Goal: Transaction & Acquisition: Purchase product/service

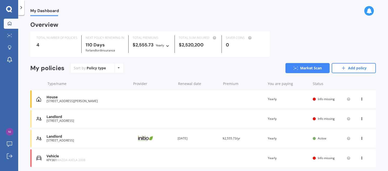
scroll to position [17, 0]
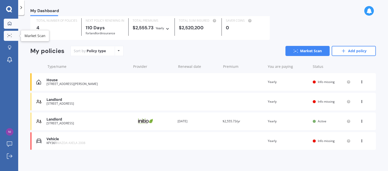
click at [10, 34] on icon at bounding box center [9, 35] width 5 height 3
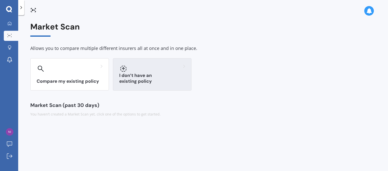
click at [140, 67] on div at bounding box center [152, 69] width 66 height 8
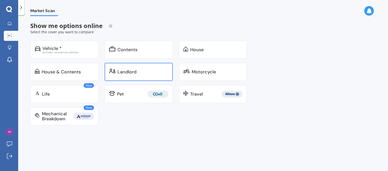
click at [121, 78] on div "Landlord" at bounding box center [139, 72] width 68 height 18
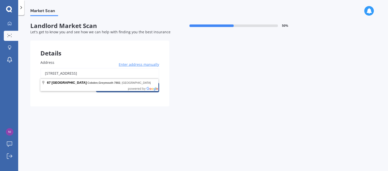
drag, startPoint x: 130, startPoint y: 75, endPoint x: 4, endPoint y: 86, distance: 126.4
click at [4, 86] on div "My Dashboard Market Scan Explore insurance Notifications [PERSON_NAME] Submit f…" at bounding box center [194, 85] width 388 height 171
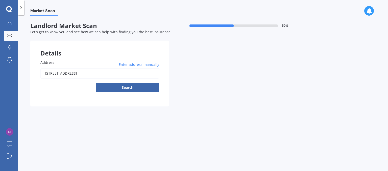
type input "[STREET_ADDRESS]"
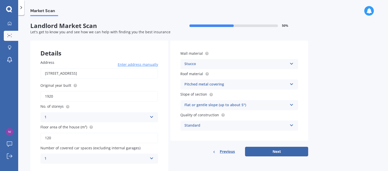
scroll to position [16, 0]
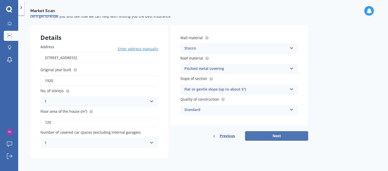
click at [278, 136] on button "Next" at bounding box center [276, 136] width 63 height 10
select select "30"
select select "10"
select select "1968"
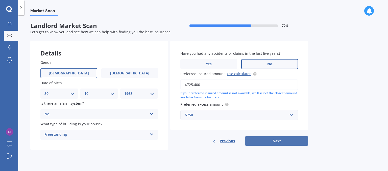
scroll to position [0, 0]
click at [230, 141] on span "Previous" at bounding box center [227, 141] width 15 height 8
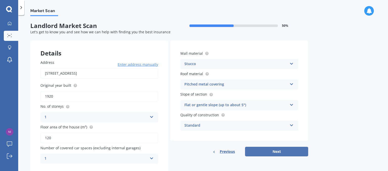
click at [275, 149] on button "Next" at bounding box center [276, 152] width 63 height 10
select select "30"
select select "10"
select select "1968"
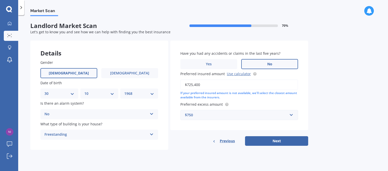
drag, startPoint x: 209, startPoint y: 84, endPoint x: 177, endPoint y: 81, distance: 32.7
click at [177, 81] on div "Have you had any accidents or claims in the last five years? Yes No Preferred i…" at bounding box center [239, 86] width 138 height 90
type input "$529,400"
click at [228, 142] on span "Previous" at bounding box center [227, 141] width 15 height 8
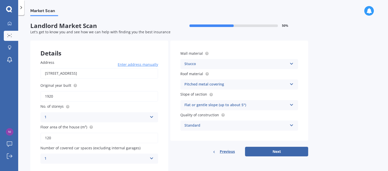
click at [108, 140] on input "120" at bounding box center [99, 138] width 118 height 11
type input "108"
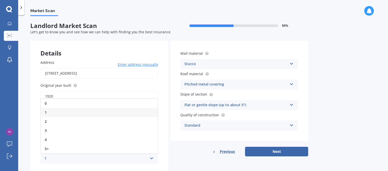
click at [56, 158] on div "1" at bounding box center [95, 159] width 103 height 6
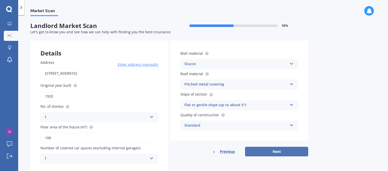
click at [267, 150] on button "Next" at bounding box center [276, 152] width 63 height 10
select select "30"
select select "10"
select select "1968"
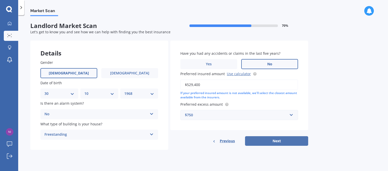
click at [274, 141] on button "Next" at bounding box center [276, 141] width 63 height 10
select select "30"
select select "10"
select select "1968"
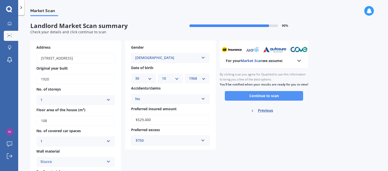
click at [263, 99] on button "Continue to scan" at bounding box center [264, 96] width 78 height 10
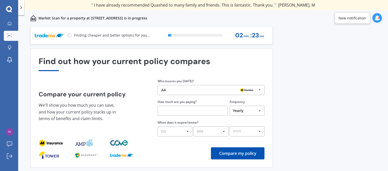
click at [196, 112] on input "text" at bounding box center [193, 111] width 70 height 10
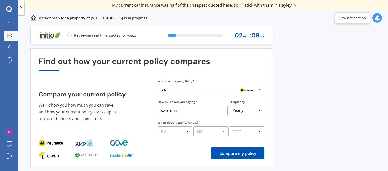
type input "$2,916.11"
click at [187, 132] on select "DD 01 02 03 04 05 06 07 08 09 10 11 12 13 14 15 16 17 18 19 20 21 22 23 24 25 2…" at bounding box center [175, 132] width 35 height 10
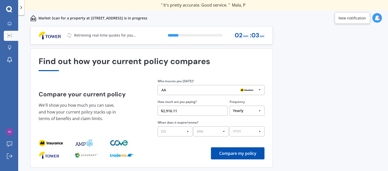
select select "18"
click at [158, 127] on select "DD 01 02 03 04 05 06 07 08 09 10 11 12 13 14 15 16 17 18 19 20 21 22 23 24 25 2…" at bounding box center [175, 132] width 35 height 10
click at [221, 131] on select "MM 01 02 03 04 05 06 07 08 09 10 11 12" at bounding box center [211, 132] width 35 height 10
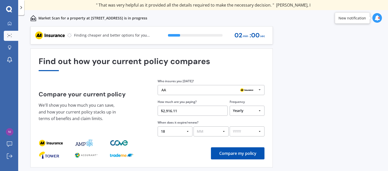
select select "08"
click at [194, 127] on select "MM 01 02 03 04 05 06 07 08 09 10 11 12" at bounding box center [211, 132] width 35 height 10
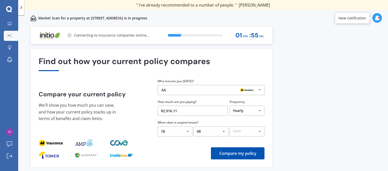
click at [261, 130] on select "YYYY 2026 2025 2024" at bounding box center [247, 132] width 35 height 10
select select "2026"
click at [230, 127] on select "YYYY 2026 2025 2024" at bounding box center [247, 132] width 35 height 10
click at [224, 155] on button "Compare my policy" at bounding box center [238, 154] width 54 height 12
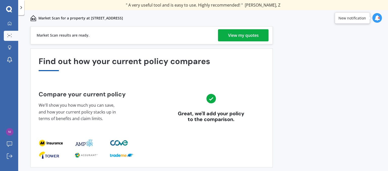
click at [241, 35] on div "View my quotes" at bounding box center [243, 35] width 31 height 12
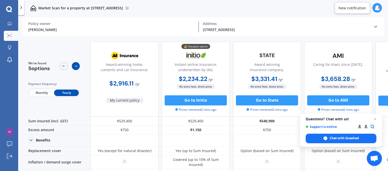
click at [75, 68] on icon at bounding box center [76, 66] width 4 height 4
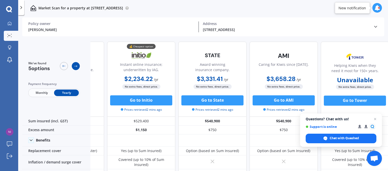
scroll to position [0, 58]
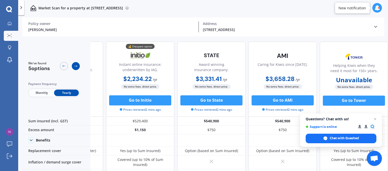
click at [75, 68] on icon at bounding box center [76, 66] width 4 height 4
click at [61, 65] on div at bounding box center [64, 66] width 8 height 8
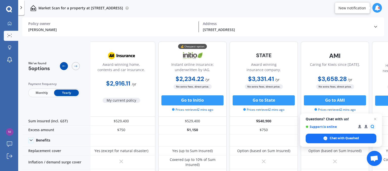
scroll to position [0, 0]
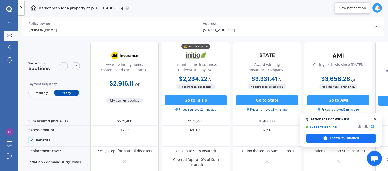
click at [374, 120] on span "Open chat" at bounding box center [375, 119] width 6 height 6
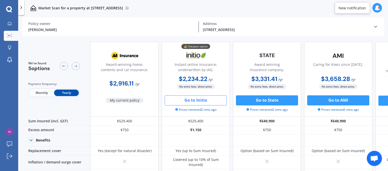
click at [192, 100] on button "Go to Initio" at bounding box center [196, 101] width 62 height 10
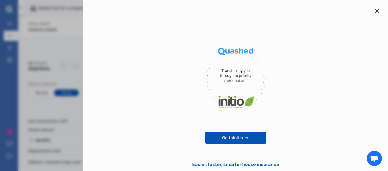
click at [223, 136] on span "Go to Initio" at bounding box center [232, 138] width 21 height 6
click at [225, 137] on span "Go to Initio" at bounding box center [232, 138] width 21 height 6
